Goal: Task Accomplishment & Management: Complete application form

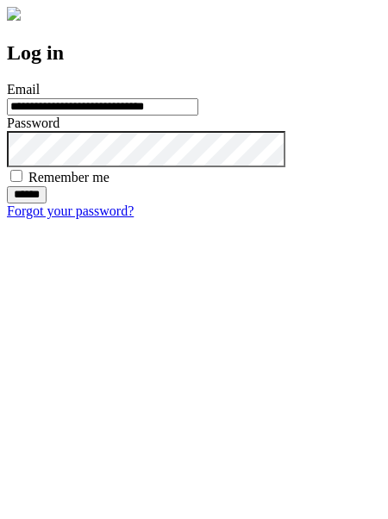
type input "**********"
click at [47, 203] on input "******" at bounding box center [27, 194] width 40 height 17
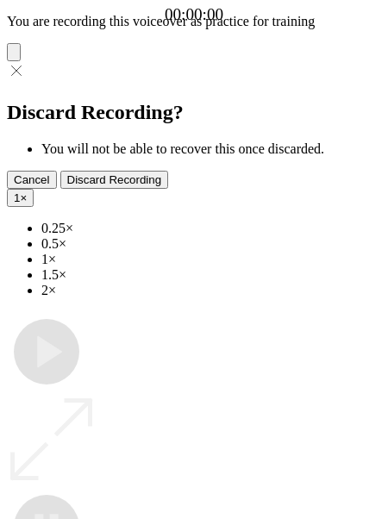
type input "**********"
